Goal: Information Seeking & Learning: Learn about a topic

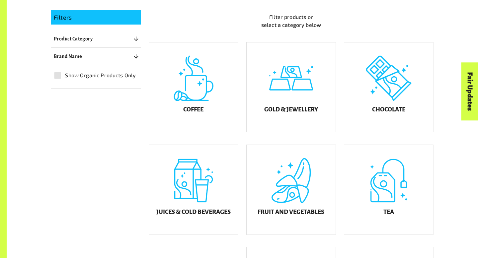
scroll to position [173, 0]
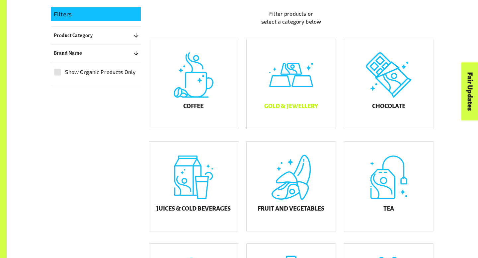
click at [281, 87] on div "Gold & Jewellery" at bounding box center [291, 84] width 89 height 90
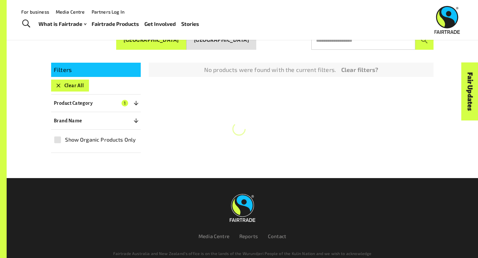
scroll to position [116, 0]
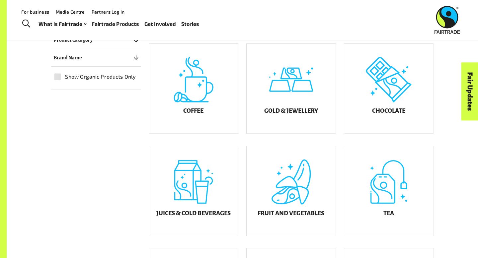
scroll to position [173, 0]
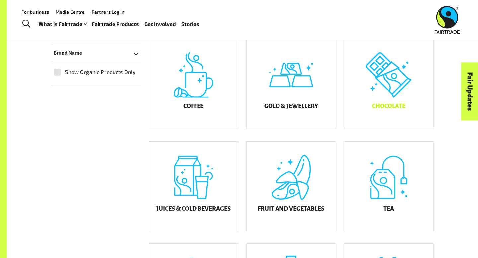
click at [386, 119] on div "Chocolate" at bounding box center [388, 84] width 89 height 90
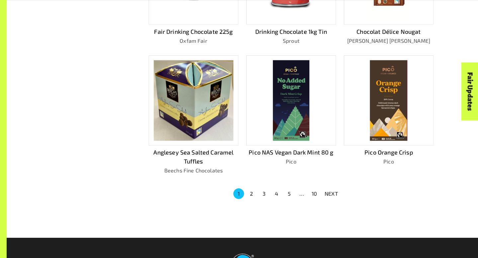
scroll to position [401, 0]
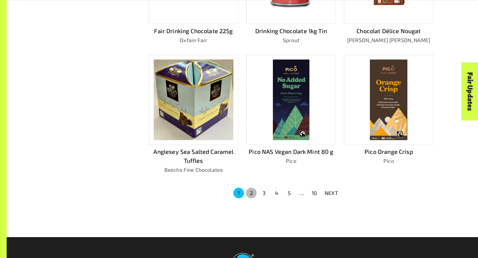
click at [251, 190] on button "2" at bounding box center [251, 193] width 11 height 11
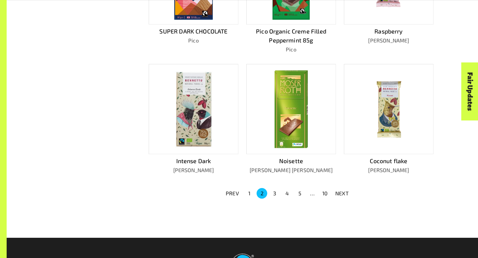
scroll to position [415, 0]
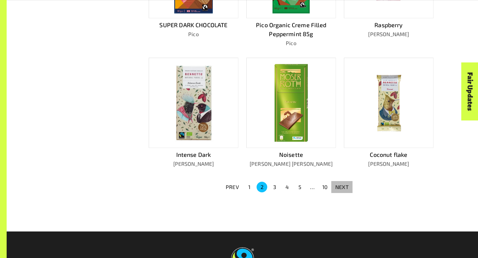
click at [342, 185] on p "NEXT" at bounding box center [341, 187] width 13 height 8
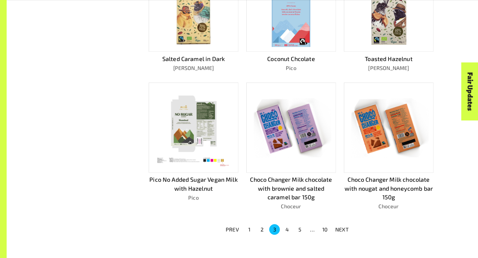
scroll to position [462, 0]
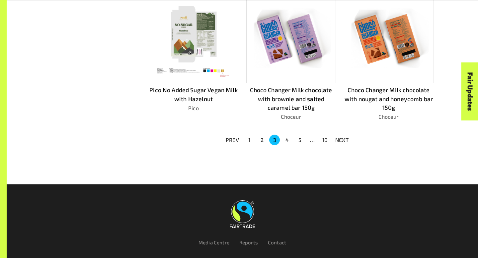
click at [341, 136] on p "NEXT" at bounding box center [341, 140] width 13 height 8
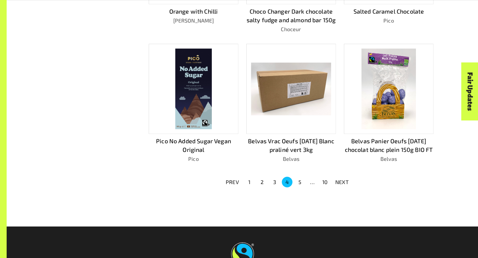
scroll to position [421, 0]
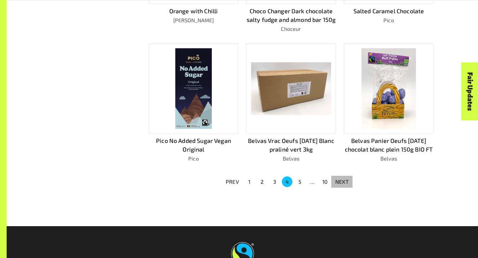
click at [342, 182] on p "NEXT" at bounding box center [341, 182] width 13 height 8
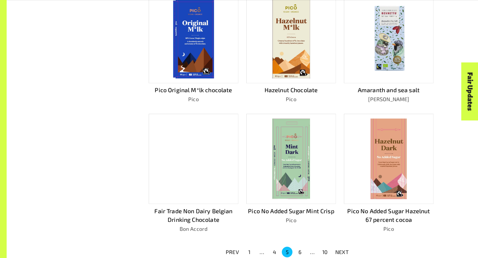
scroll to position [370, 0]
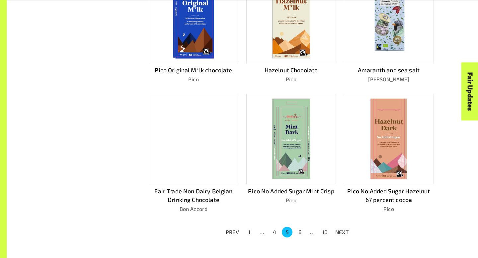
click at [338, 228] on p "NEXT" at bounding box center [341, 232] width 13 height 8
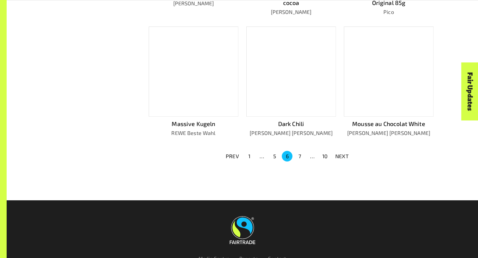
scroll to position [439, 0]
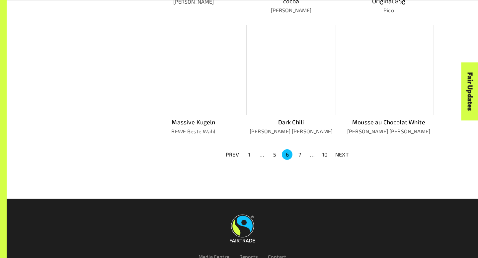
click at [342, 151] on p "NEXT" at bounding box center [341, 155] width 13 height 8
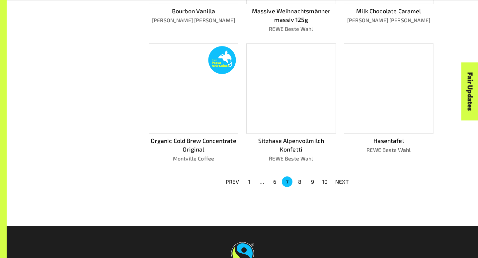
scroll to position [421, 0]
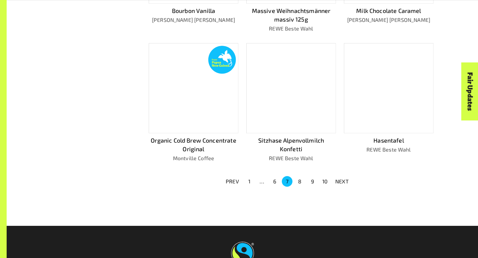
click at [300, 177] on button "8" at bounding box center [299, 181] width 11 height 11
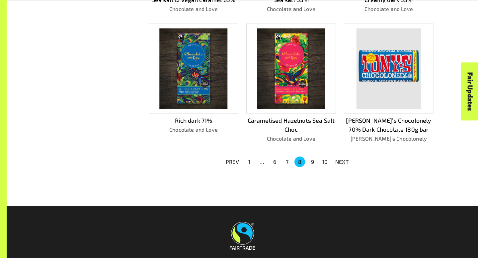
scroll to position [433, 0]
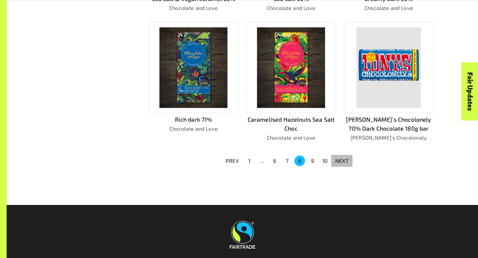
click at [339, 157] on p "NEXT" at bounding box center [341, 161] width 13 height 8
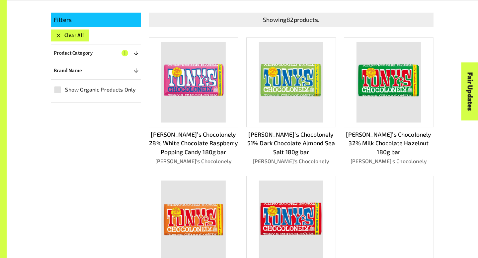
scroll to position [165, 0]
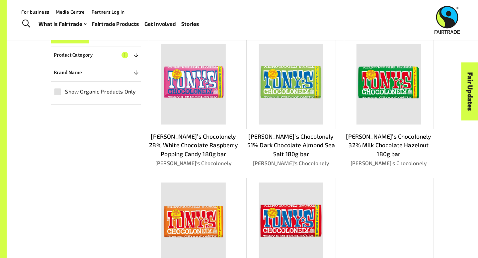
scroll to position [173, 0]
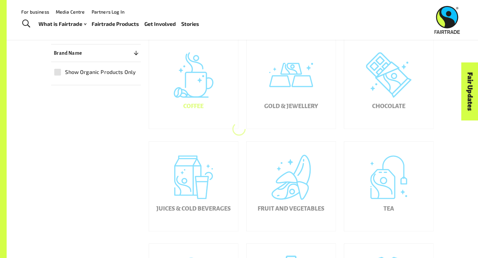
click at [195, 97] on div "Coffee" at bounding box center [193, 84] width 89 height 90
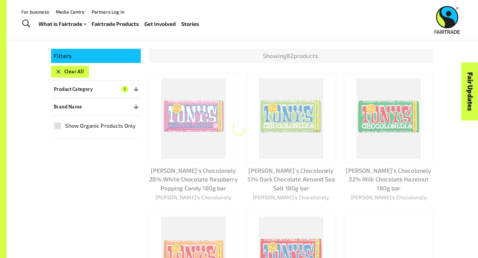
scroll to position [116, 0]
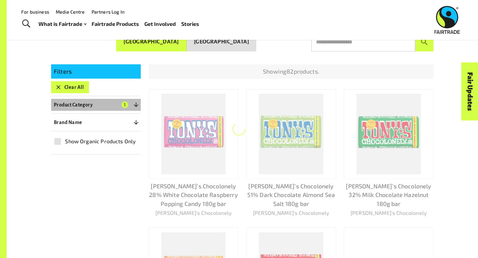
click at [136, 102] on icon "button" at bounding box center [136, 105] width 7 height 7
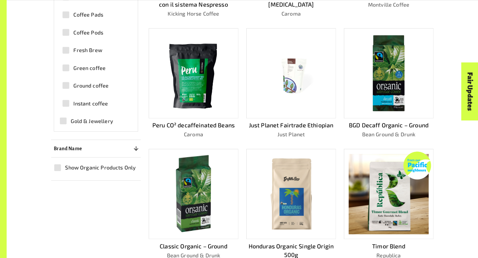
scroll to position [395, 0]
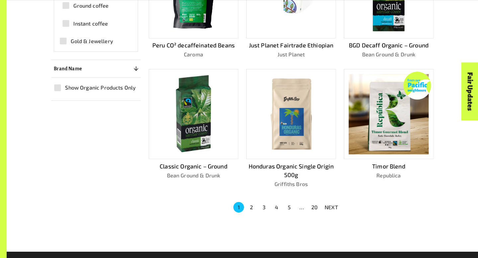
click at [250, 205] on button "2" at bounding box center [251, 207] width 11 height 11
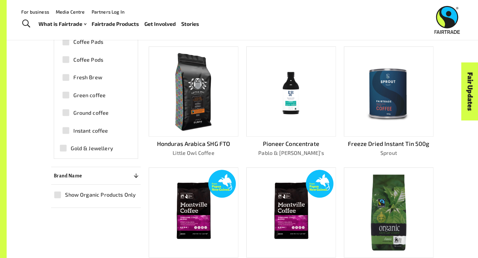
scroll to position [287, 0]
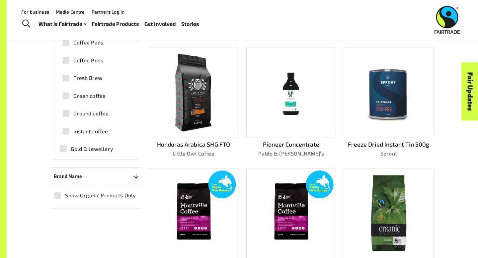
click at [82, 131] on span "Instant coffee" at bounding box center [90, 131] width 35 height 8
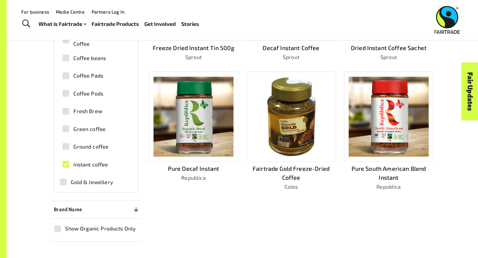
scroll to position [238, 0]
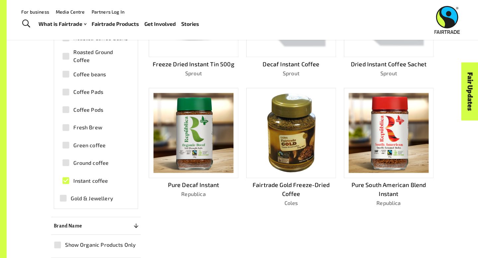
click at [82, 180] on span "Instant coffee" at bounding box center [90, 181] width 35 height 8
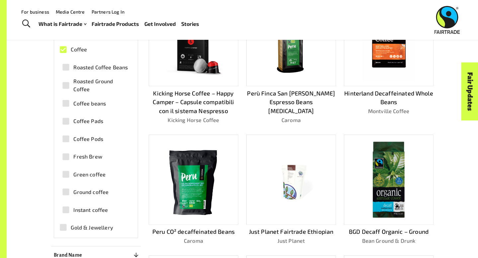
scroll to position [207, 0]
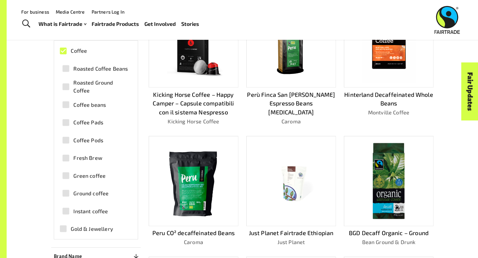
click at [83, 192] on span "Ground coffee" at bounding box center [90, 194] width 35 height 8
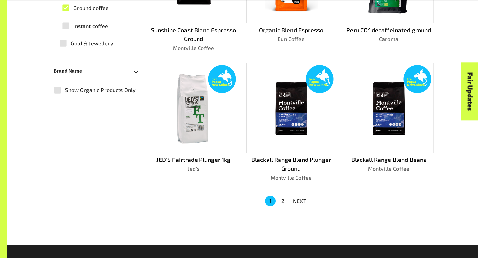
scroll to position [419, 0]
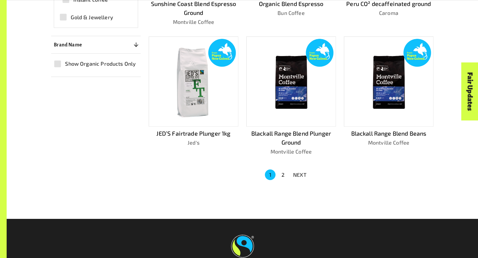
click at [283, 172] on button "2" at bounding box center [283, 175] width 11 height 11
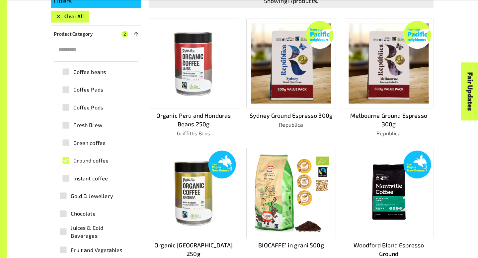
scroll to position [134, 0]
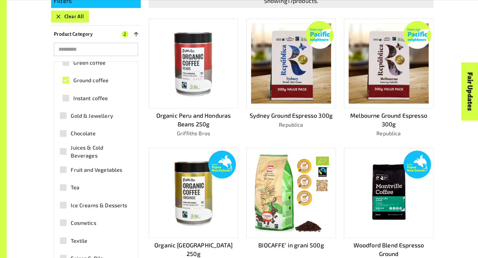
click at [85, 150] on span "Juices & Cold Beverages" at bounding box center [100, 152] width 58 height 16
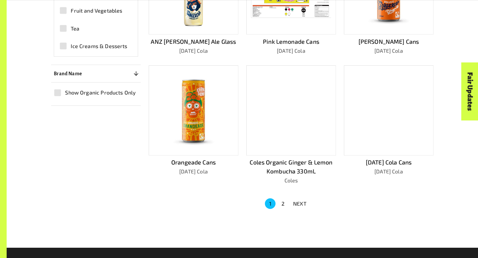
scroll to position [400, 0]
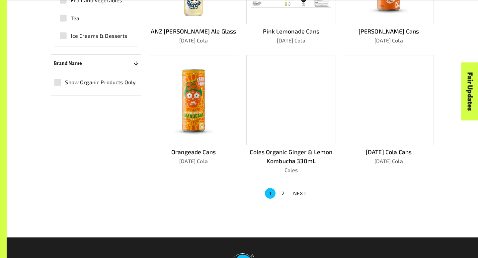
click at [300, 190] on p "NEXT" at bounding box center [299, 194] width 13 height 8
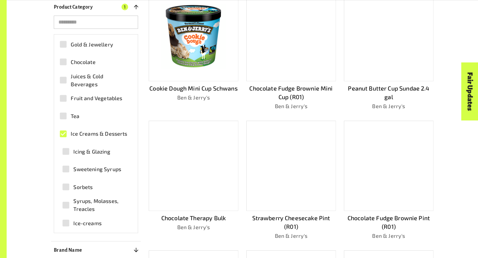
scroll to position [74, 0]
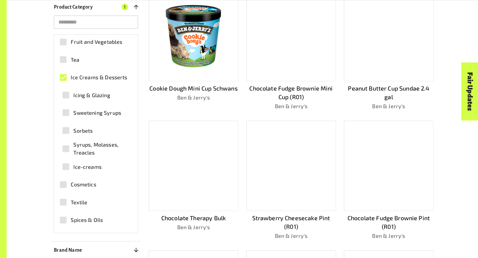
click at [80, 181] on span "Cosmetics" at bounding box center [83, 185] width 25 height 8
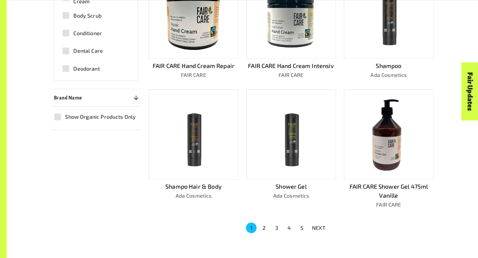
scroll to position [372, 0]
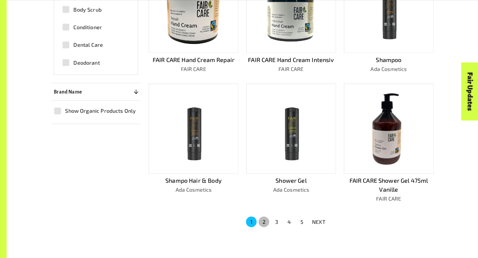
click at [261, 217] on button "2" at bounding box center [264, 222] width 11 height 11
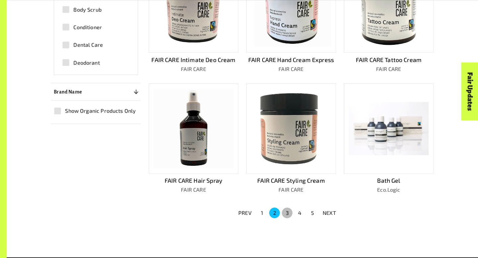
click at [289, 210] on button "3" at bounding box center [287, 213] width 11 height 11
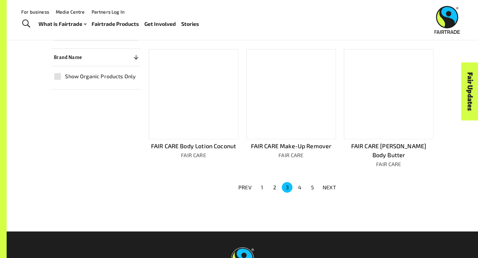
scroll to position [402, 0]
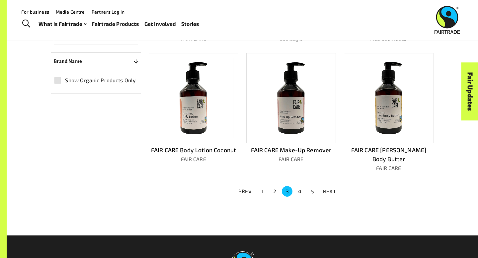
click at [297, 186] on button "4" at bounding box center [299, 191] width 11 height 11
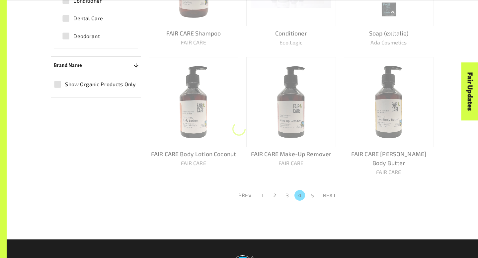
scroll to position [399, 0]
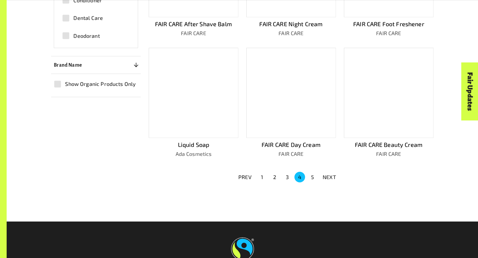
click at [311, 177] on button "5" at bounding box center [312, 177] width 11 height 11
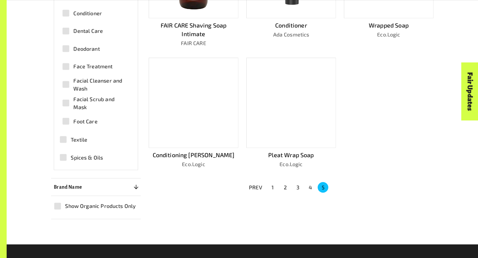
scroll to position [282, 0]
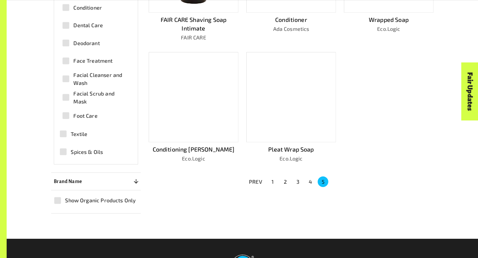
click at [274, 181] on button "1" at bounding box center [272, 182] width 11 height 11
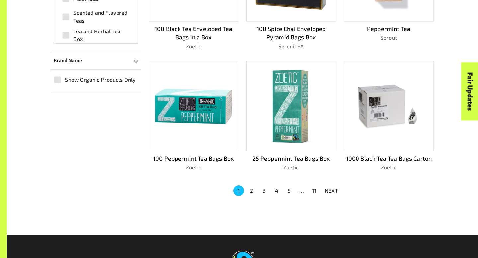
scroll to position [403, 0]
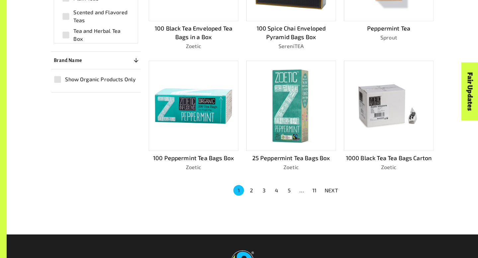
click at [254, 187] on button "2" at bounding box center [251, 190] width 11 height 11
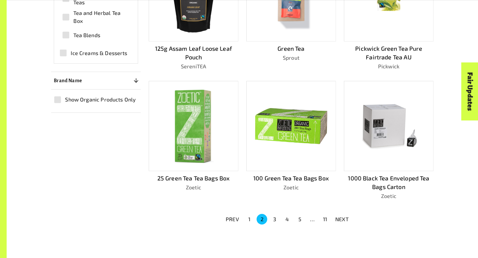
scroll to position [383, 0]
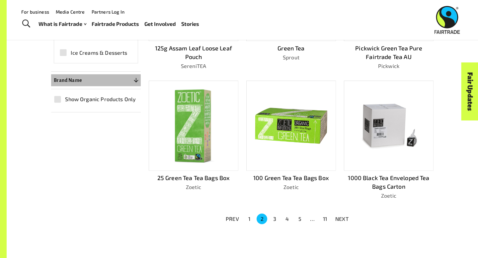
click at [134, 80] on button "Brand Name 0" at bounding box center [96, 80] width 90 height 12
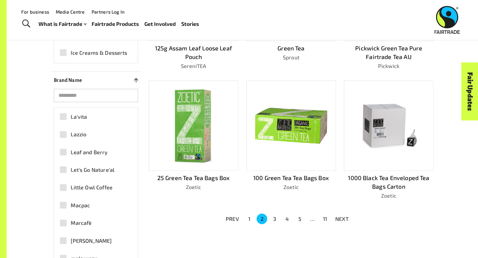
scroll to position [1213, 0]
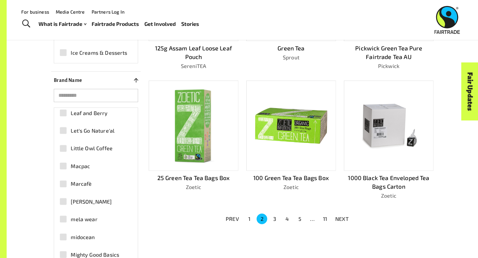
click at [77, 165] on span "Macpac" at bounding box center [80, 166] width 19 height 8
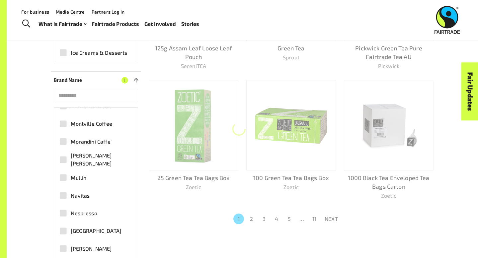
scroll to position [1458, 0]
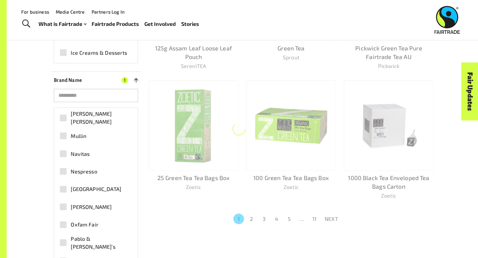
click at [76, 168] on span "Nespresso" at bounding box center [84, 172] width 26 height 8
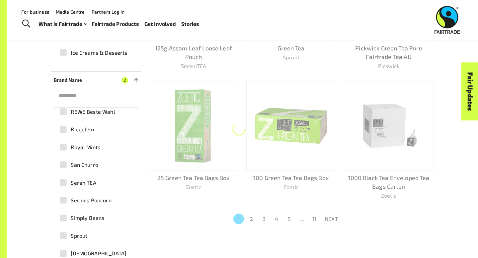
scroll to position [1803, 0]
click at [81, 161] on span "San Churro" at bounding box center [85, 165] width 28 height 8
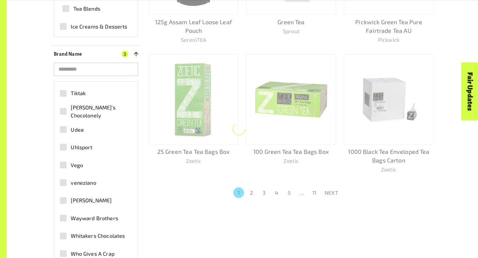
scroll to position [414, 0]
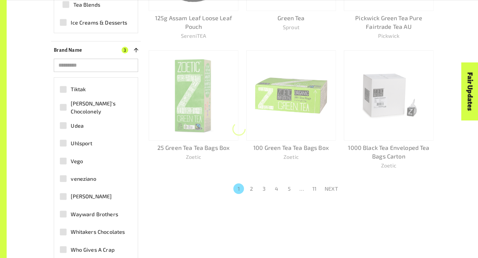
click at [88, 228] on span "Whitakers Chocolates" at bounding box center [98, 232] width 54 height 8
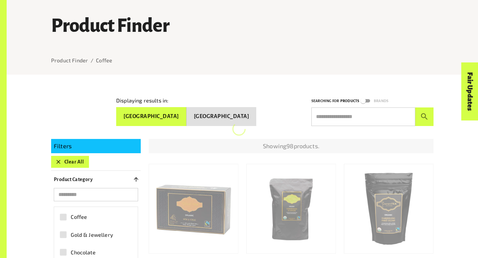
scroll to position [57, 0]
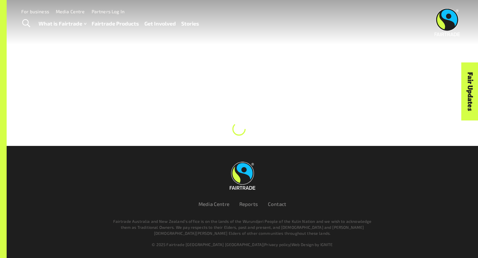
click at [451, 29] on img at bounding box center [448, 22] width 26 height 28
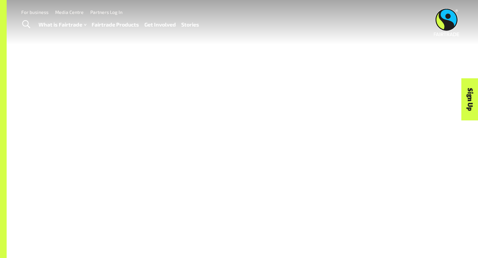
click at [107, 25] on link "Fairtrade Products" at bounding box center [115, 25] width 47 height 10
click at [123, 22] on link "Fairtrade Products" at bounding box center [115, 25] width 47 height 10
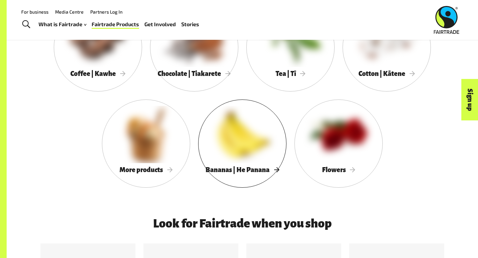
scroll to position [738, 0]
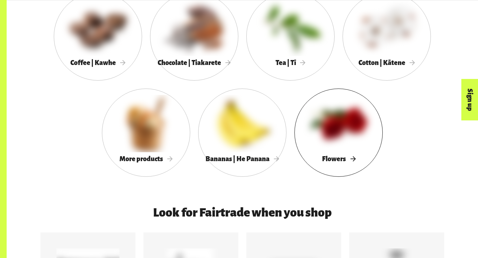
click at [331, 149] on div at bounding box center [338, 123] width 88 height 57
click at [337, 158] on span "Flowers" at bounding box center [339, 158] width 34 height 7
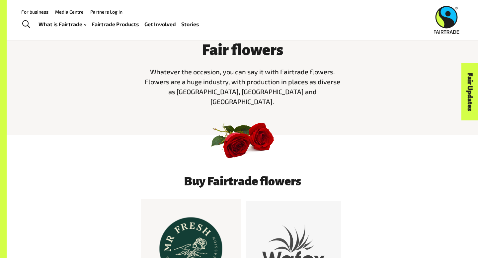
scroll to position [201, 0]
